Goal: Information Seeking & Learning: Learn about a topic

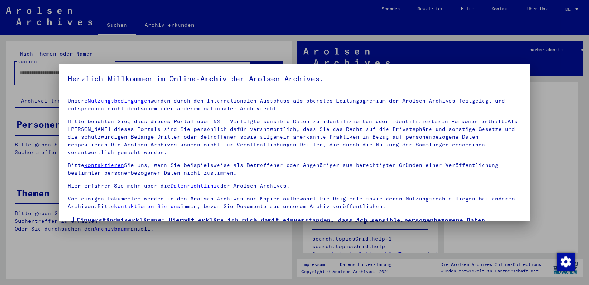
type input "******"
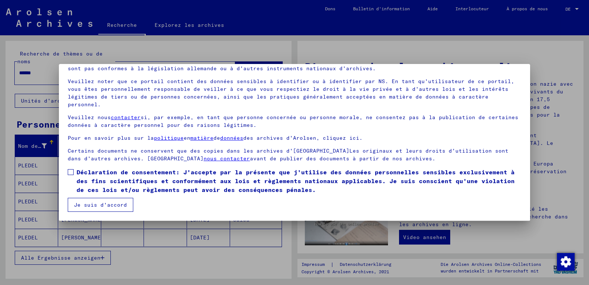
scroll to position [32, 0]
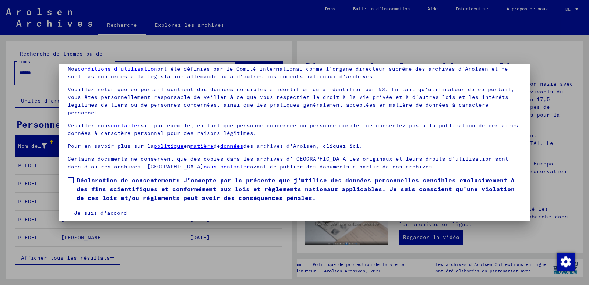
click at [71, 177] on span at bounding box center [71, 180] width 6 height 6
click at [97, 208] on button "Je suis d'accord" at bounding box center [101, 213] width 66 height 14
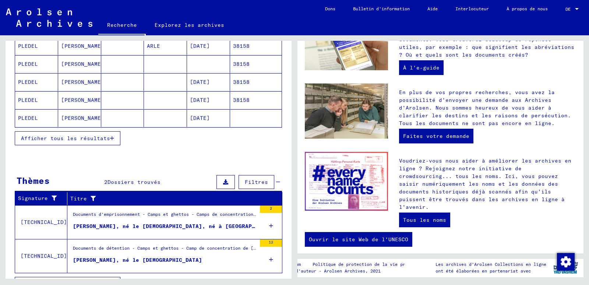
scroll to position [136, 0]
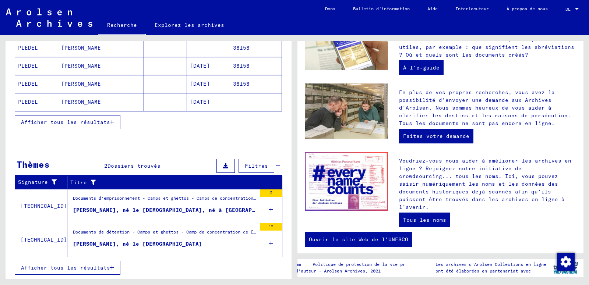
click at [113, 270] on icon "button" at bounding box center [112, 267] width 4 height 5
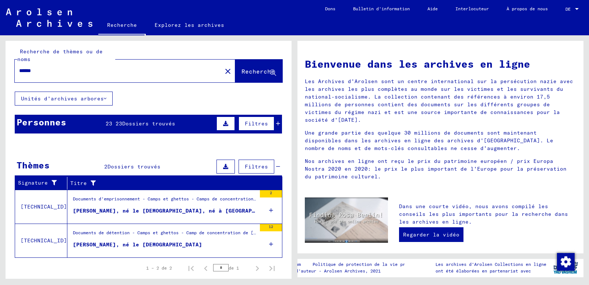
scroll to position [0, 0]
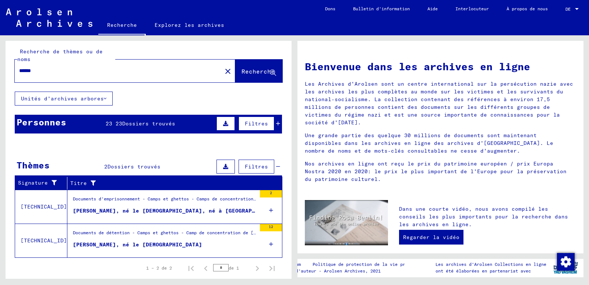
click at [173, 26] on link "Explorez les archives" at bounding box center [189, 25] width 87 height 18
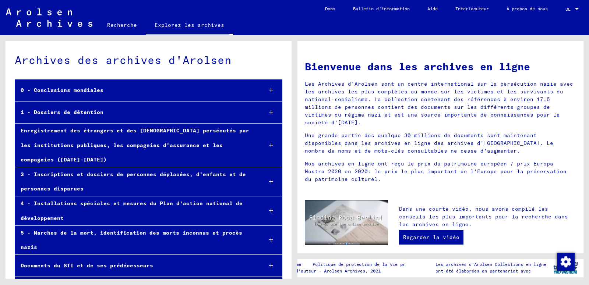
click at [81, 113] on div "1 - Dossiers de détention" at bounding box center [135, 112] width 241 height 14
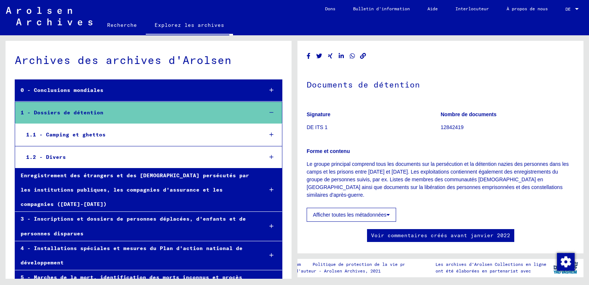
click at [99, 155] on div "1.2 - Divers" at bounding box center [139, 157] width 236 height 14
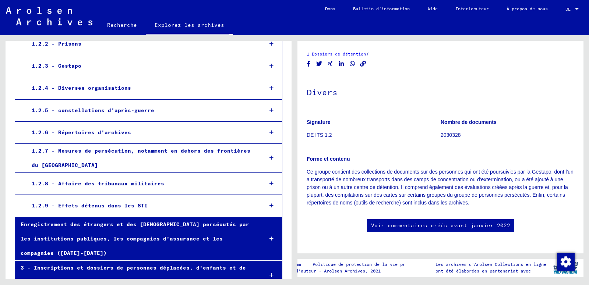
scroll to position [158, 0]
click at [125, 207] on div "1.2.9 - Effets détenus dans les STI" at bounding box center [141, 205] width 231 height 14
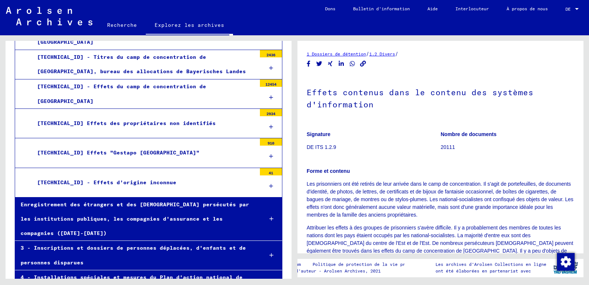
click at [163, 181] on div "[TECHNICAL_ID] - Effets d'origine inconnue" at bounding box center [144, 183] width 225 height 14
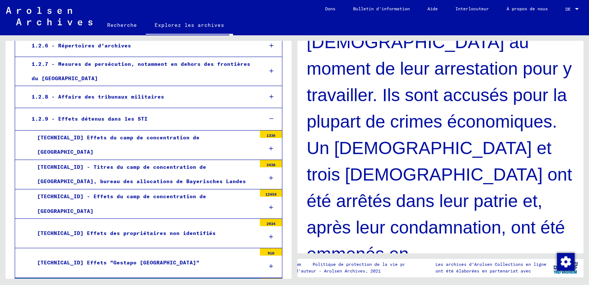
scroll to position [244, 0]
click at [151, 97] on div "1.2.8 - Affaire des tribunaux militaires" at bounding box center [141, 97] width 231 height 14
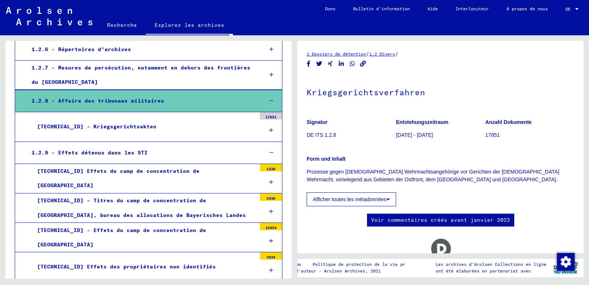
scroll to position [240, 0]
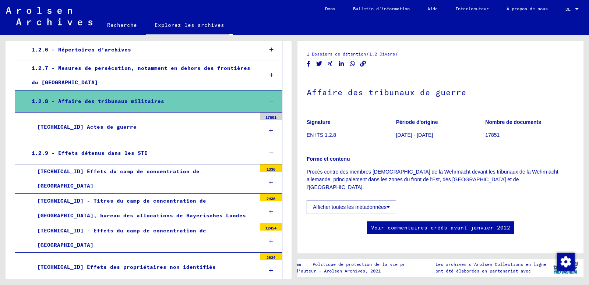
click at [104, 128] on div "[TECHNICAL_ID] Actes de guerre" at bounding box center [144, 127] width 225 height 14
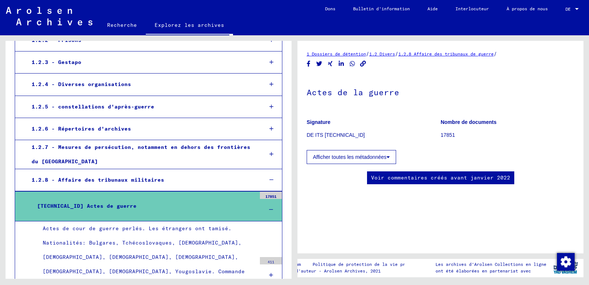
scroll to position [160, 0]
click at [99, 127] on div "1.2.6 - Répertoires d'archives" at bounding box center [141, 129] width 231 height 14
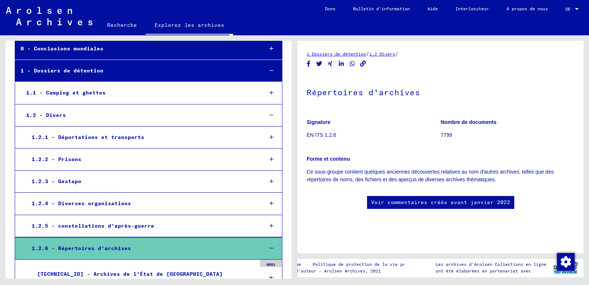
scroll to position [41, 0]
click at [78, 181] on div "1.2.3 - Gestapo" at bounding box center [141, 182] width 231 height 14
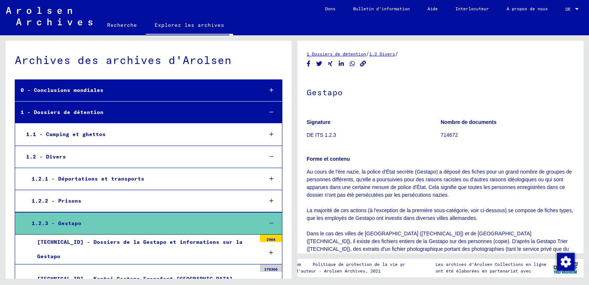
click at [131, 24] on link "Recherche" at bounding box center [121, 25] width 47 height 18
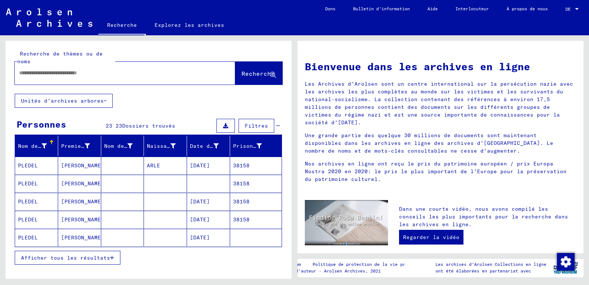
click at [79, 76] on input "text" at bounding box center [116, 73] width 194 height 8
type input "**********"
click at [261, 77] on span "Recherche" at bounding box center [257, 73] width 33 height 7
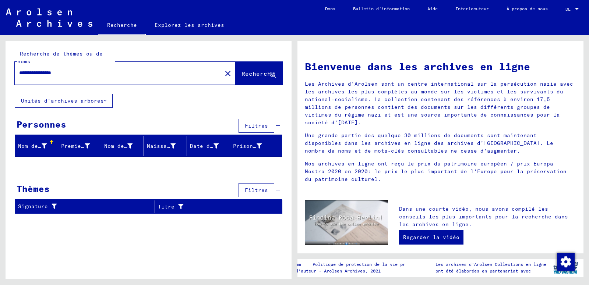
click at [84, 162] on div "Nom de famille Premier nom Nom de naissance Naissance‏ Date de naissance Prison…" at bounding box center [149, 149] width 286 height 27
click at [76, 146] on div "Premier nom" at bounding box center [75, 146] width 29 height 8
click at [87, 102] on button "Unités d'archives arbores" at bounding box center [64, 101] width 98 height 14
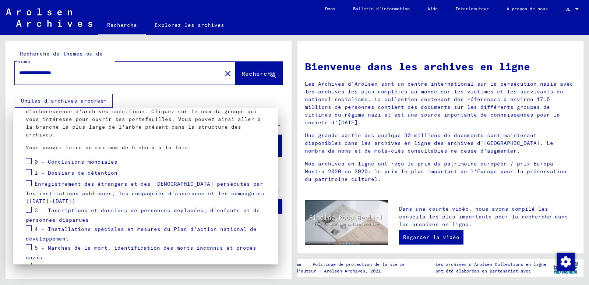
scroll to position [52, 0]
click at [229, 45] on div at bounding box center [294, 142] width 589 height 285
